Goal: Communication & Community: Answer question/provide support

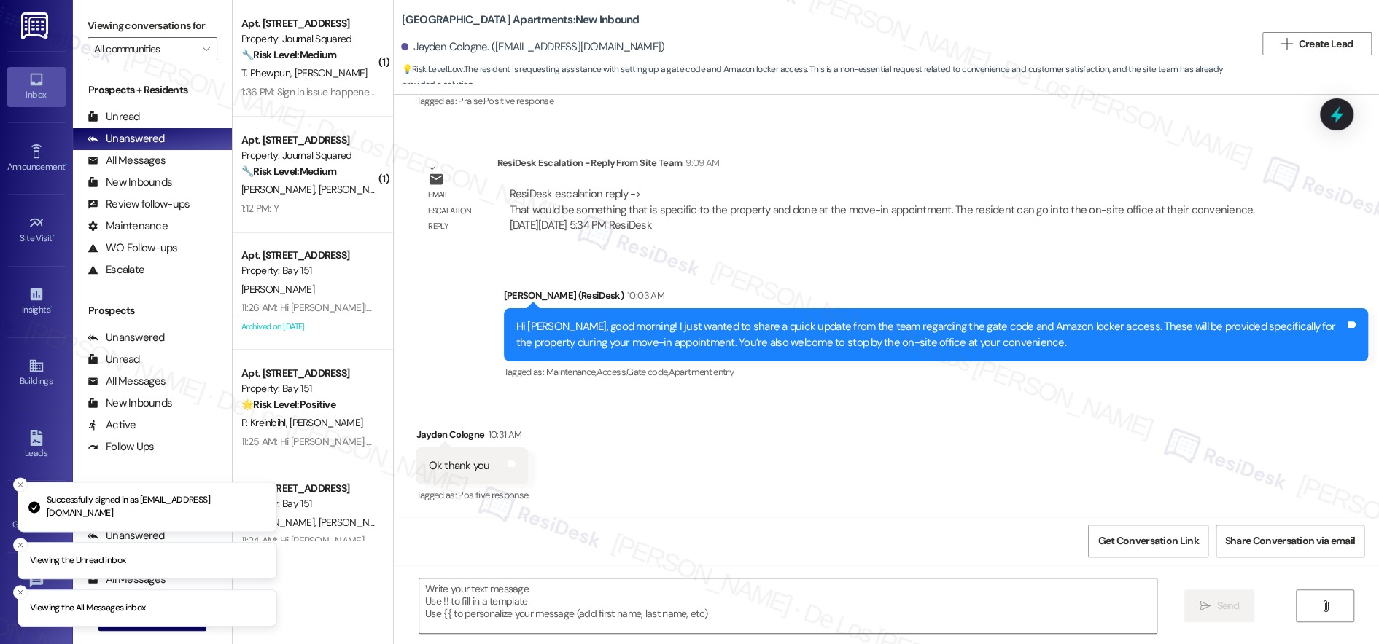
scroll to position [1, 0]
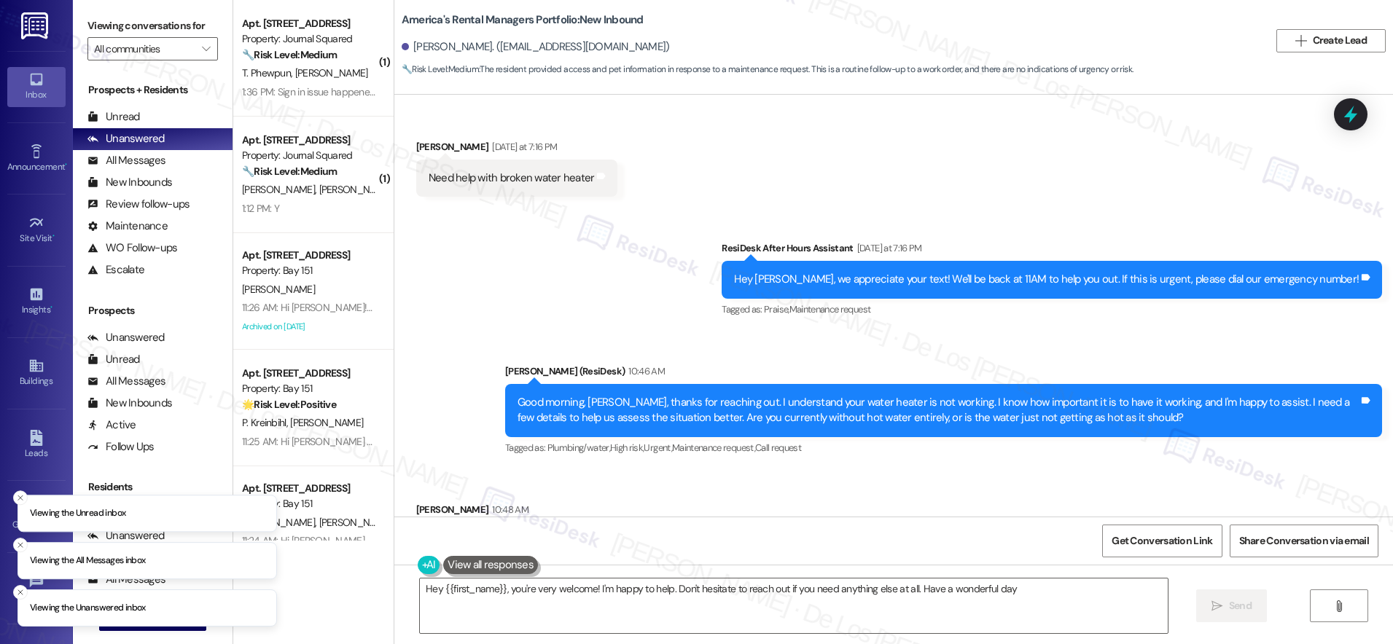
type textarea "Hey {{first_name}}, you're very welcome! I'm happy to help. Don't hesitate to r…"
type textarea "You're very welcome, Christopher! Glad I could help. Let me know if you have an…"
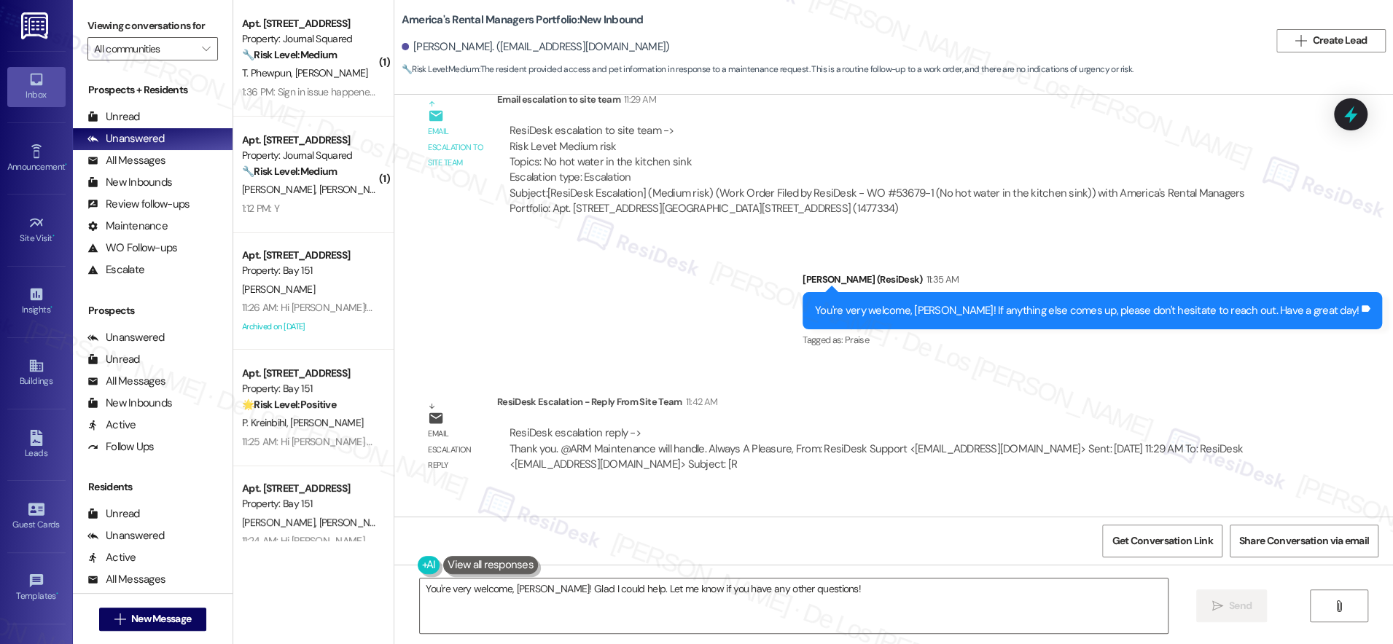
scroll to position [2160, 0]
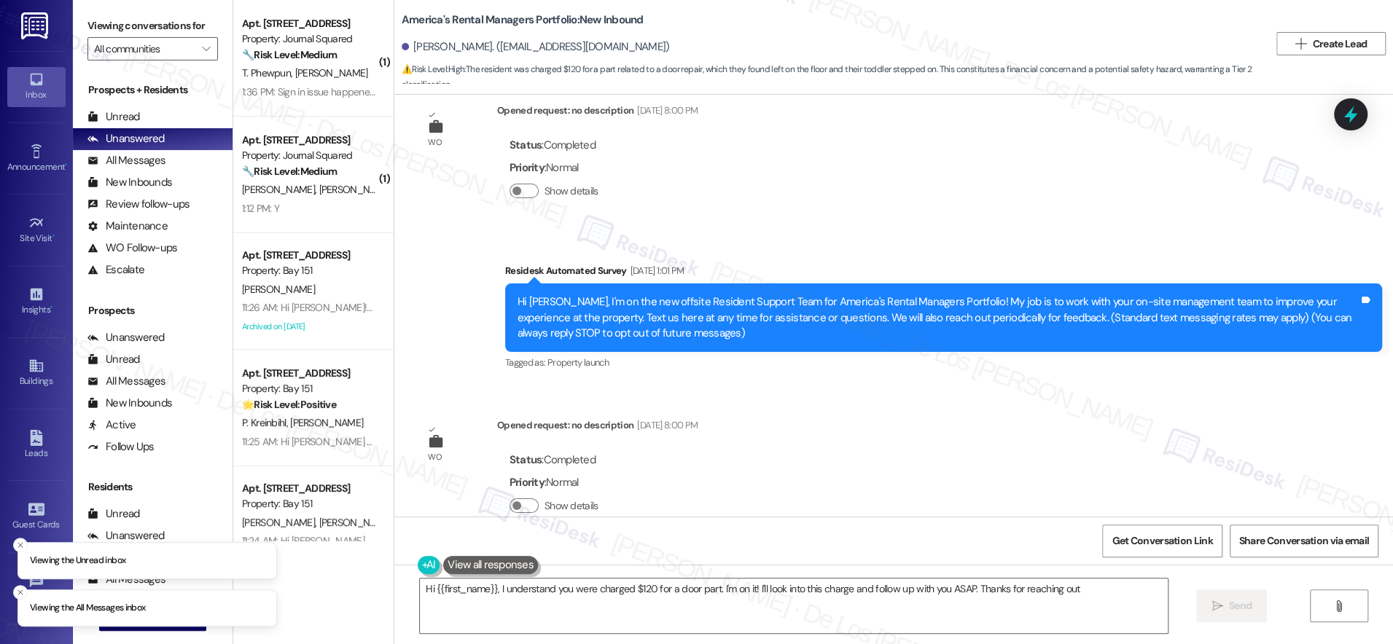
type textarea "Hi {{first_name}}, I understand you were charged $120 for a door part. I'm on i…"
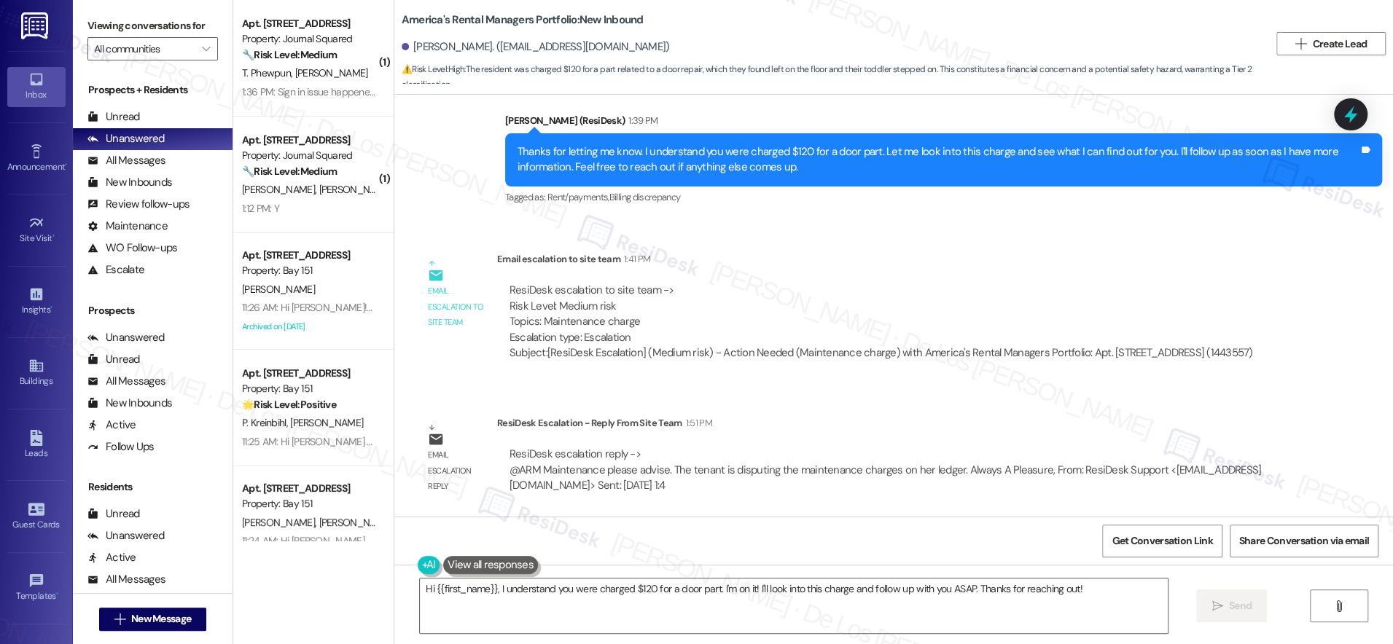
scroll to position [1771, 0]
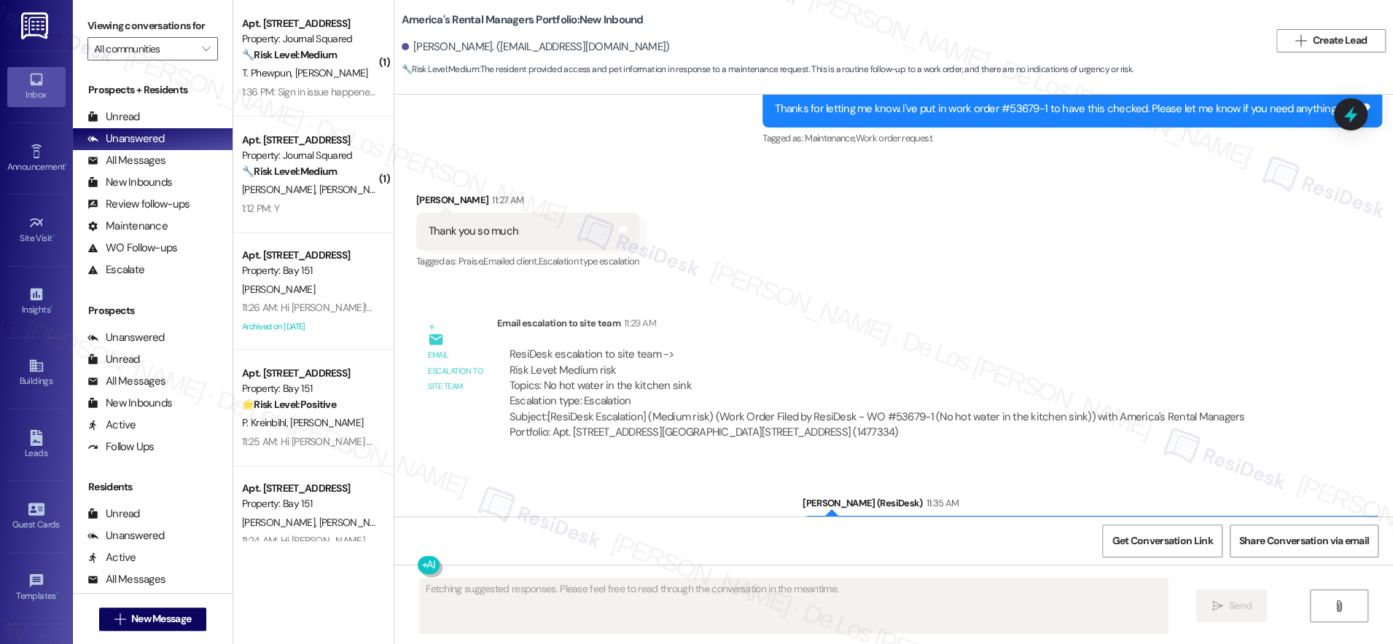
scroll to position [2160, 0]
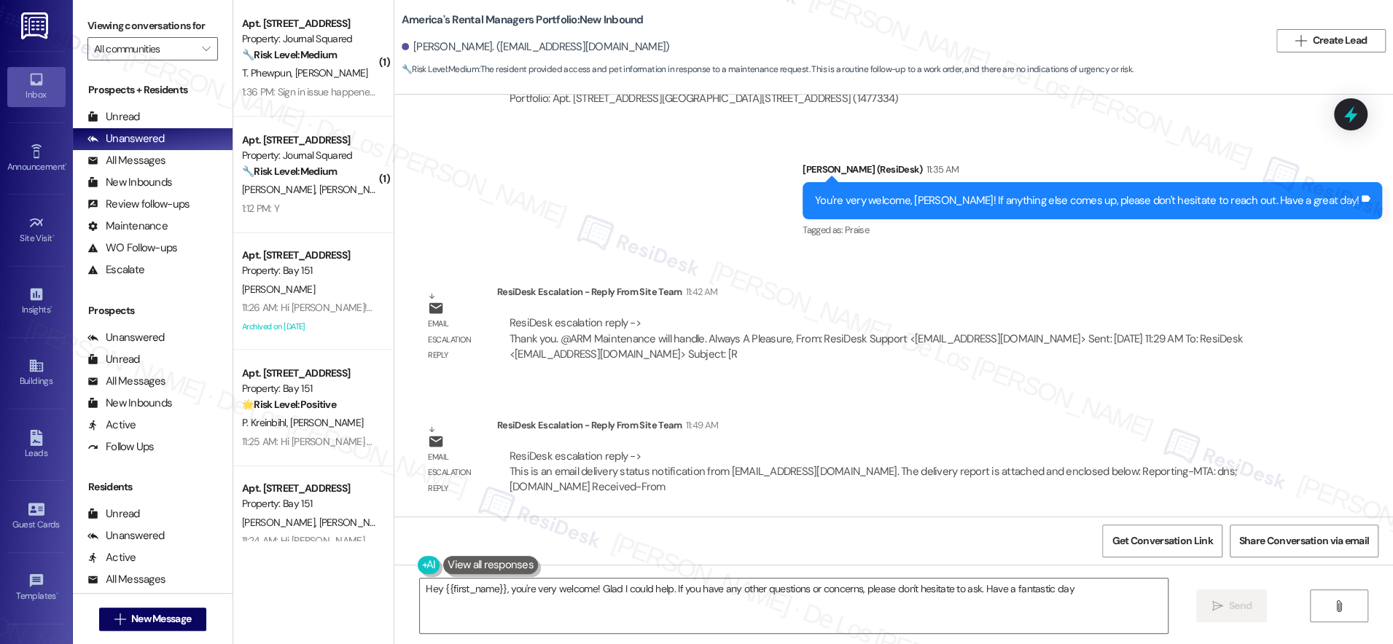
type textarea "Hey {{first_name}}, you're very welcome! Glad I could help. If you have any oth…"
